Goal: Task Accomplishment & Management: Manage account settings

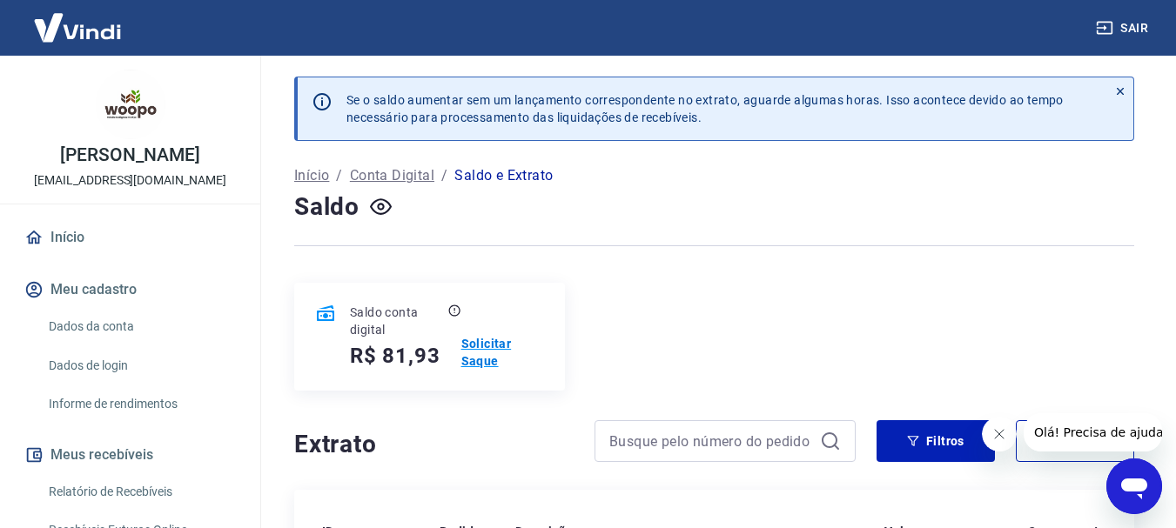
click at [471, 357] on p "Solicitar Saque" at bounding box center [502, 352] width 83 height 35
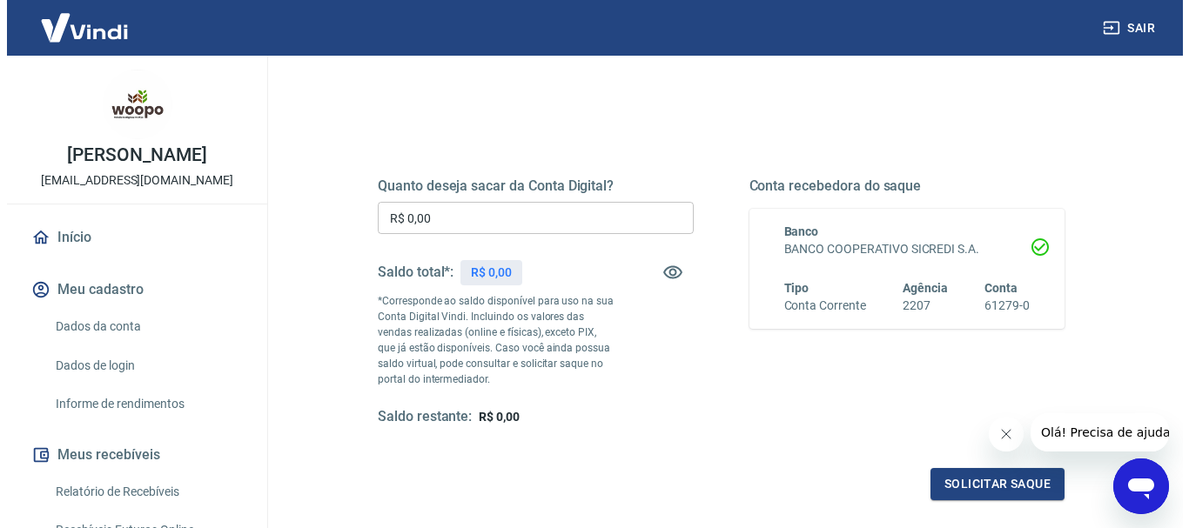
scroll to position [174, 0]
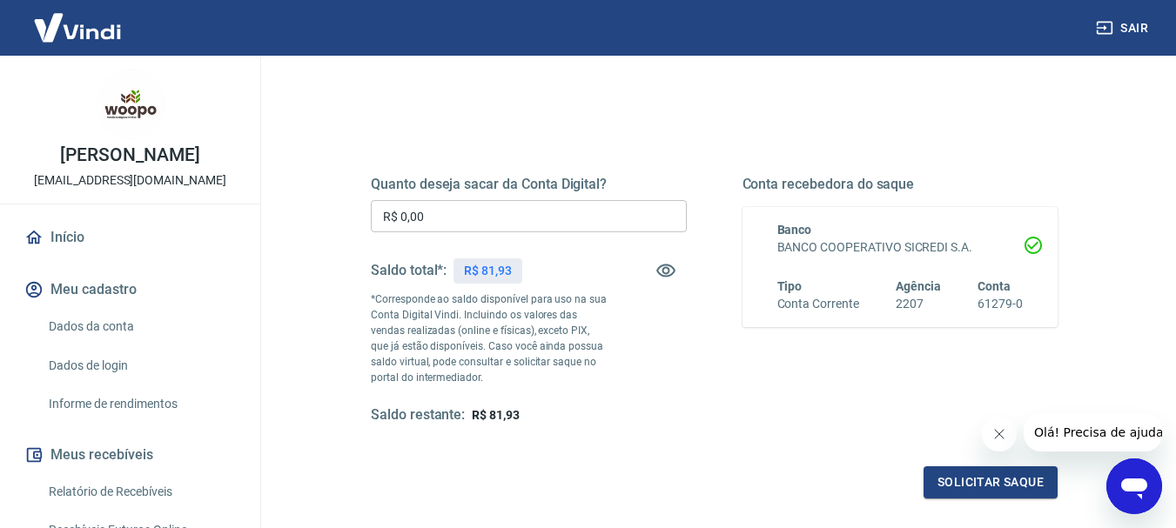
click at [450, 210] on input "R$ 0,00" at bounding box center [529, 216] width 316 height 32
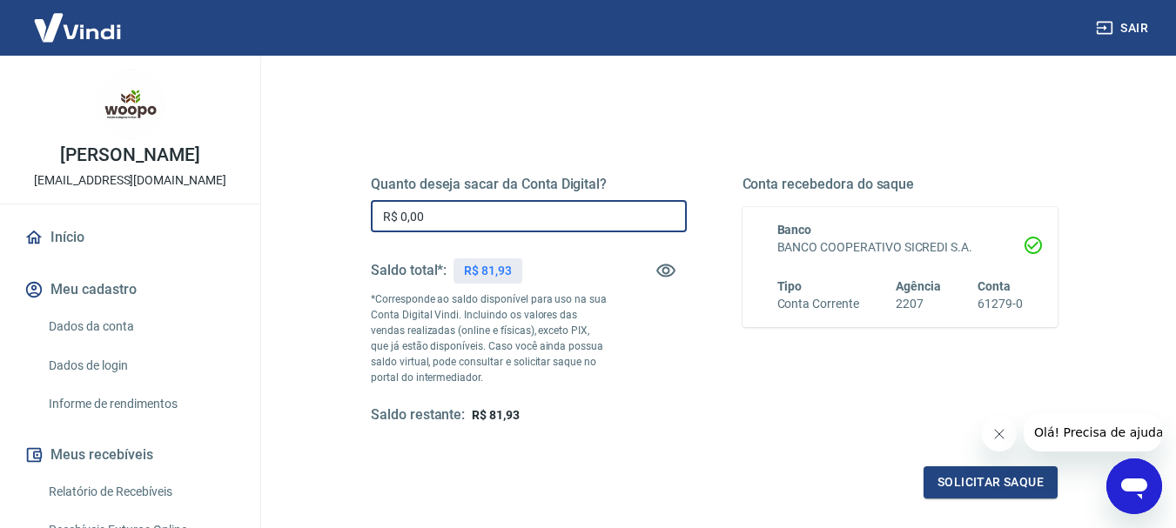
drag, startPoint x: 479, startPoint y: 213, endPoint x: 332, endPoint y: 219, distance: 147.2
click at [332, 219] on div "Quanto deseja sacar da Conta Digital? R$ 0,00 ​ Saldo total*: R$ 81,93 *Corresp…" at bounding box center [714, 309] width 770 height 420
type input "R$ 81,93"
click at [991, 428] on icon "Fechar mensagem da empresa" at bounding box center [998, 434] width 14 height 14
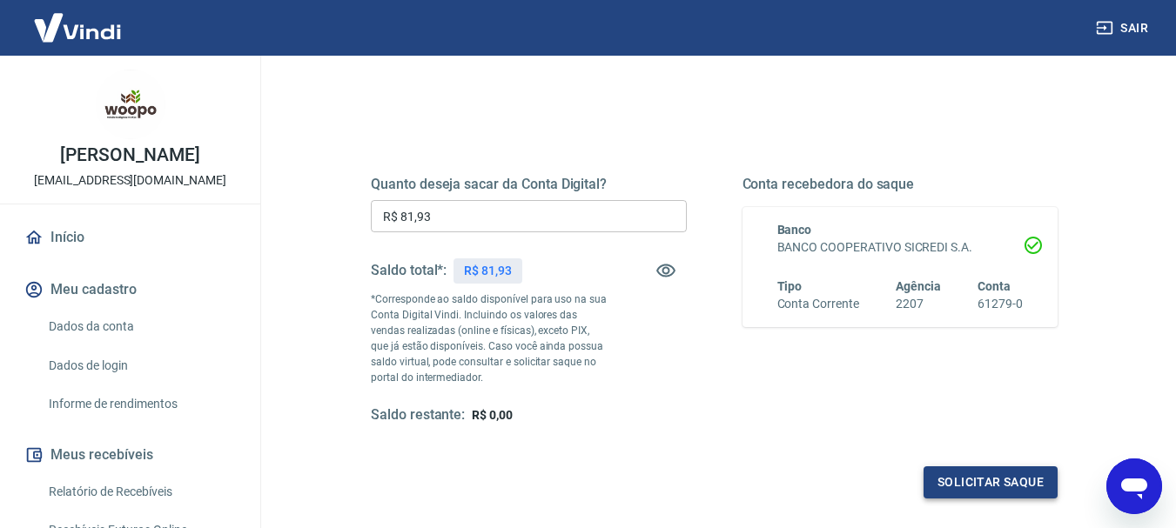
click at [970, 485] on button "Solicitar saque" at bounding box center [990, 483] width 134 height 32
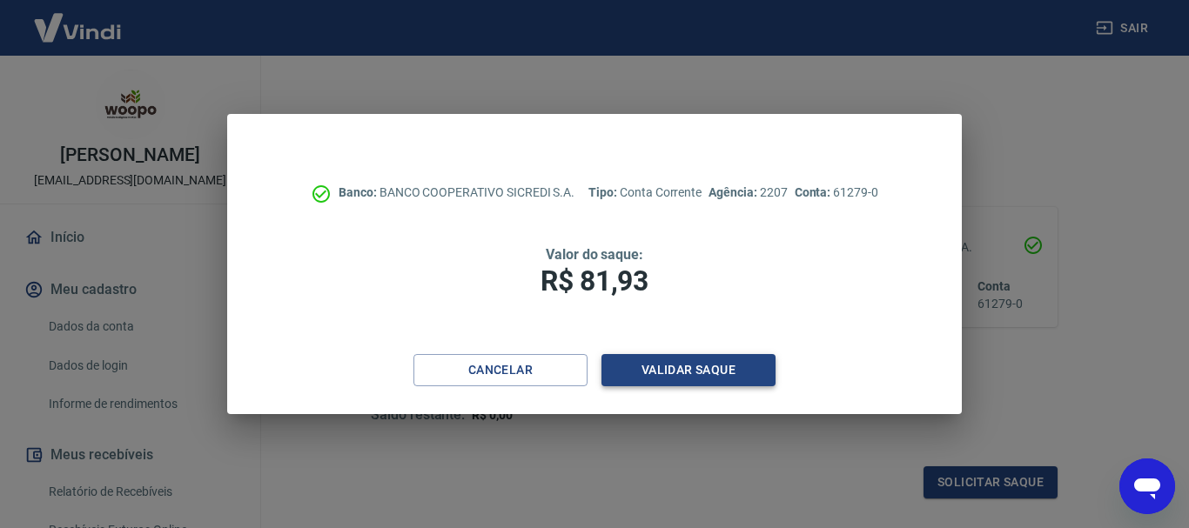
click at [681, 366] on button "Validar saque" at bounding box center [688, 370] width 174 height 32
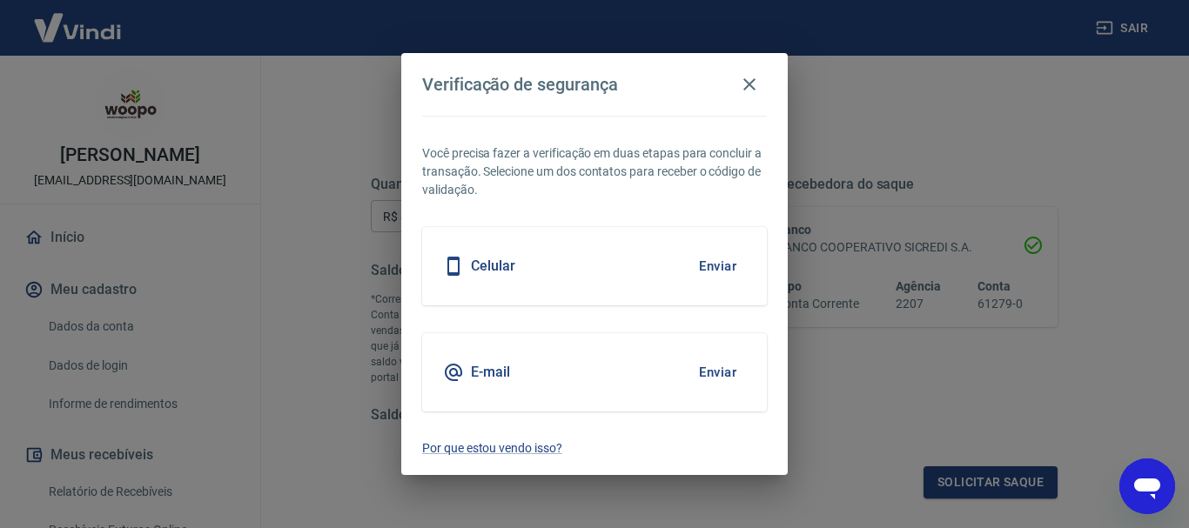
click at [715, 373] on button "Enviar" at bounding box center [717, 372] width 57 height 37
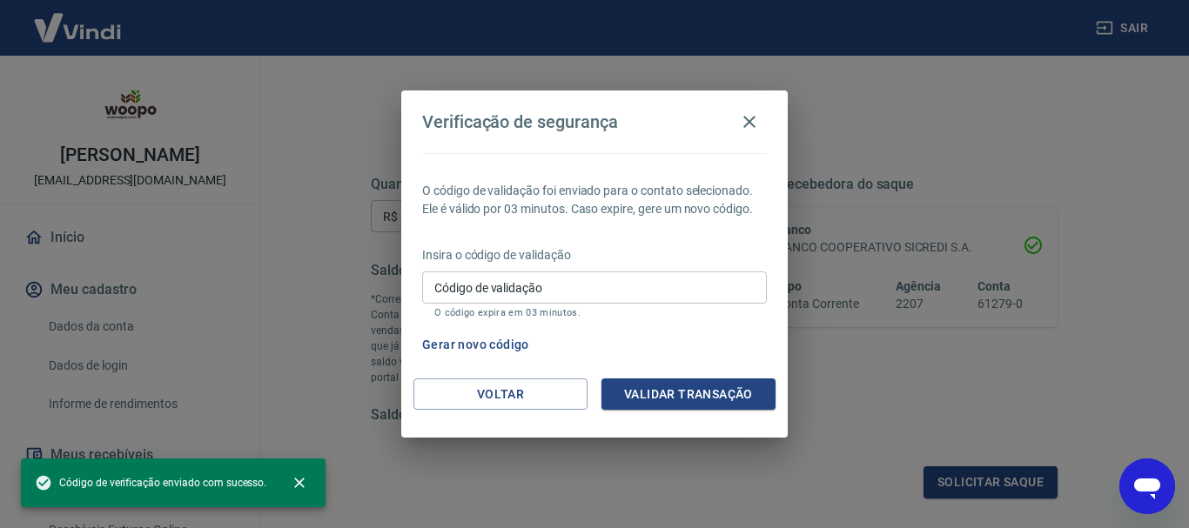
click at [478, 286] on input "Código de validação" at bounding box center [594, 288] width 345 height 32
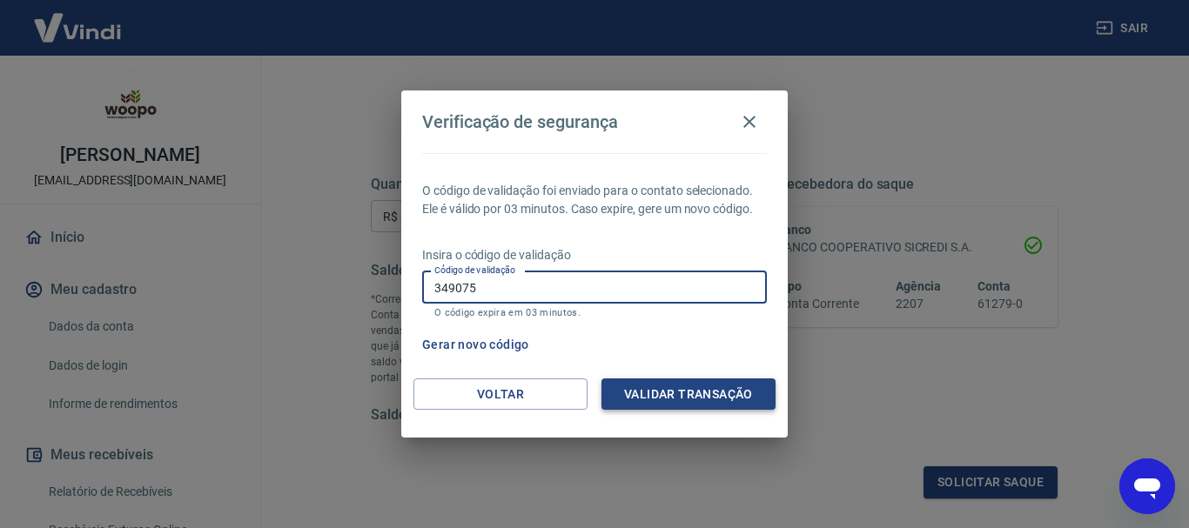
type input "349075"
click at [697, 385] on button "Validar transação" at bounding box center [688, 395] width 174 height 32
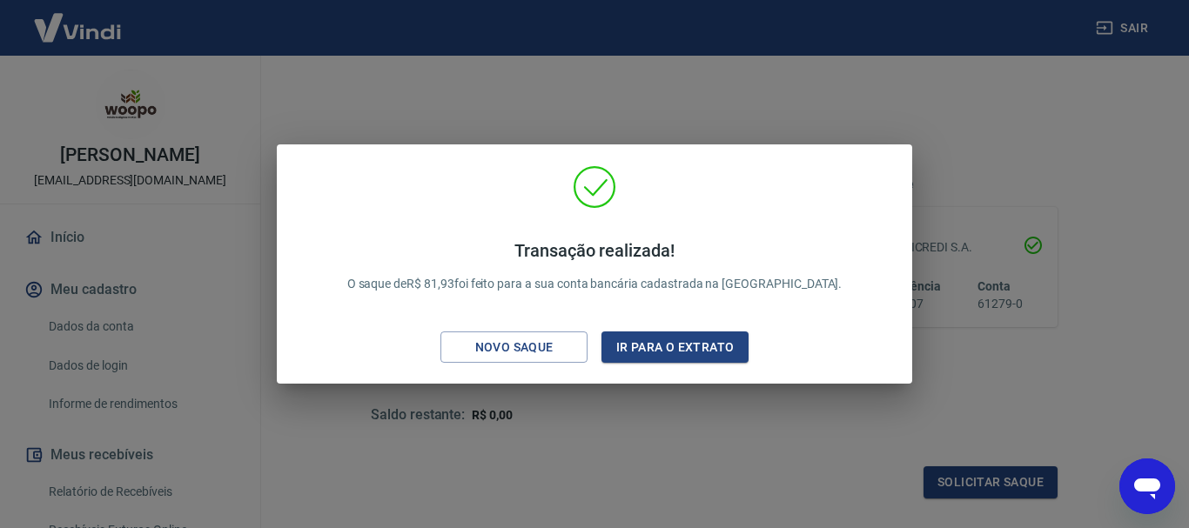
click at [735, 89] on div "Transação realizada! O saque de R$ 81,93 foi feito para a sua conta bancária ca…" at bounding box center [594, 264] width 1189 height 528
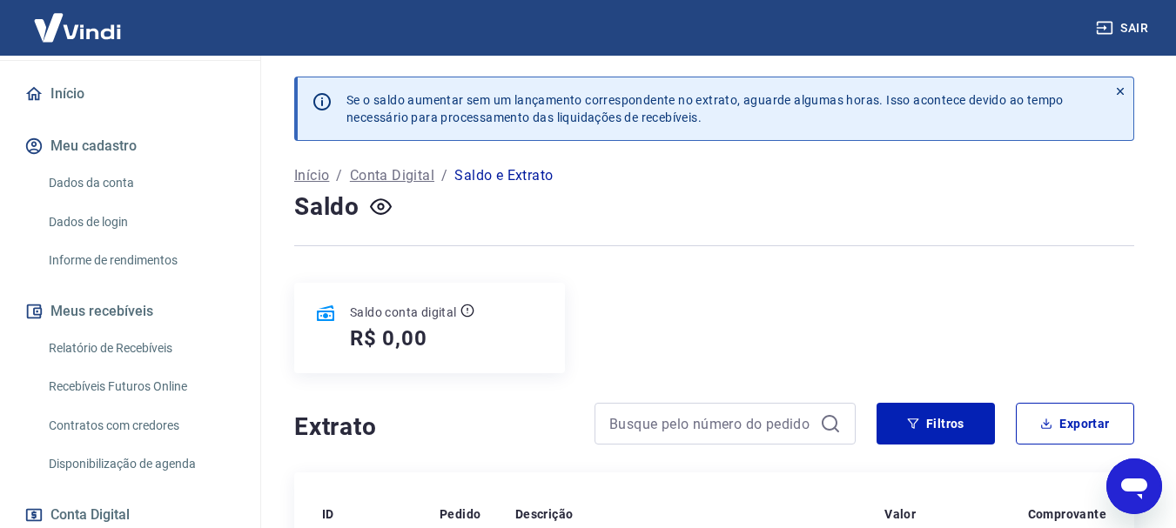
scroll to position [174, 0]
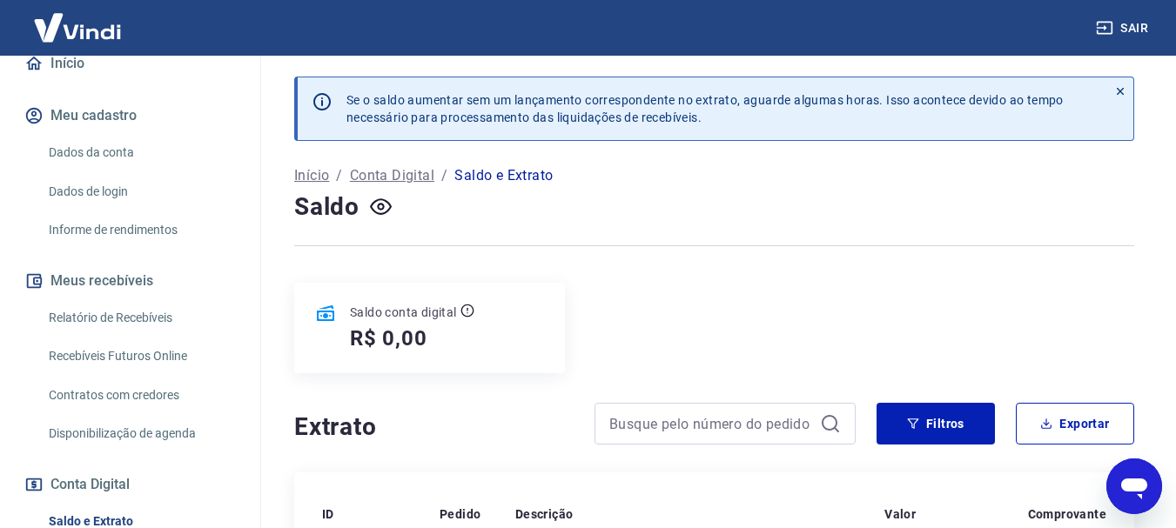
click at [91, 365] on link "Recebíveis Futuros Online" at bounding box center [141, 357] width 198 height 36
